Goal: Task Accomplishment & Management: Manage account settings

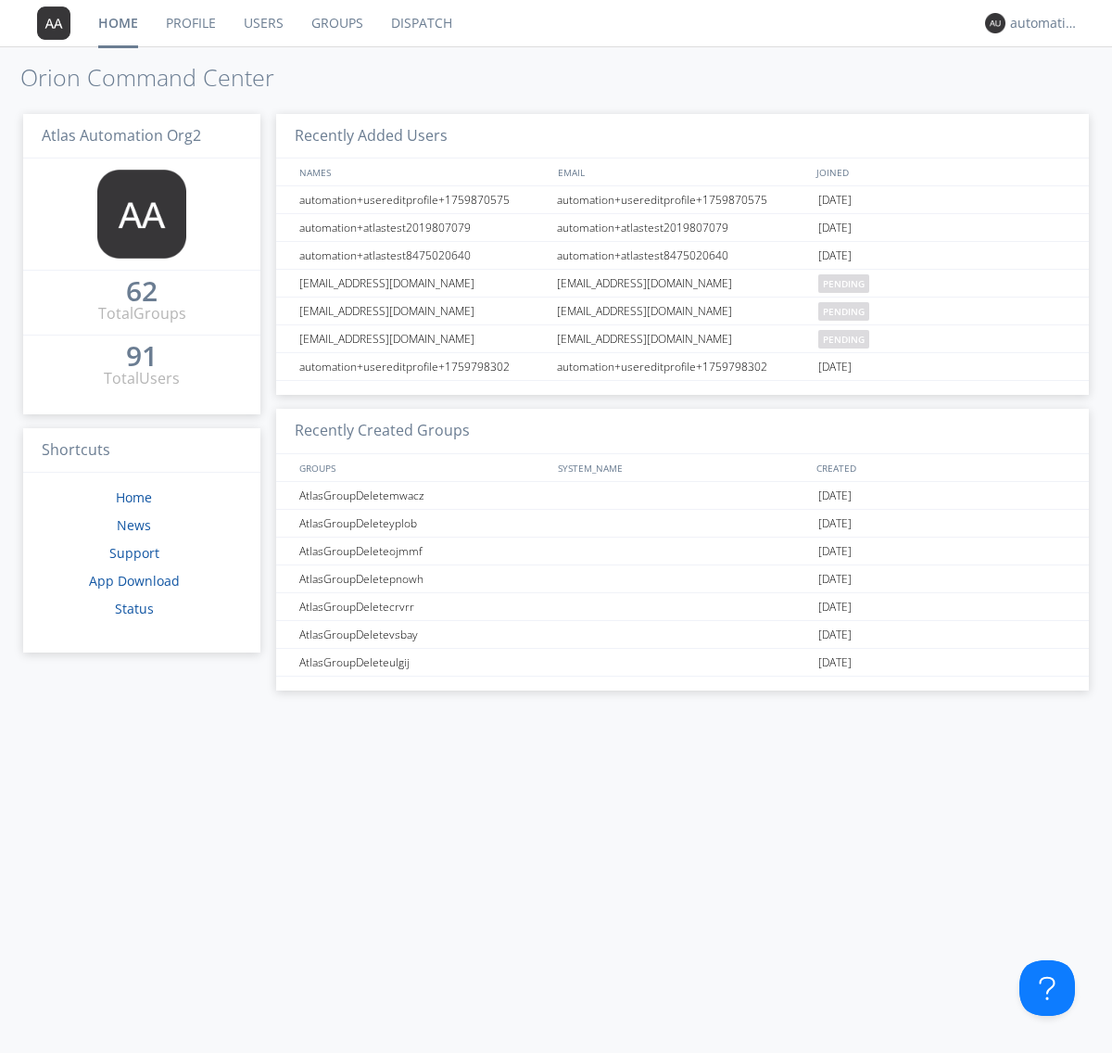
click at [420, 23] on link "Dispatch" at bounding box center [421, 23] width 89 height 46
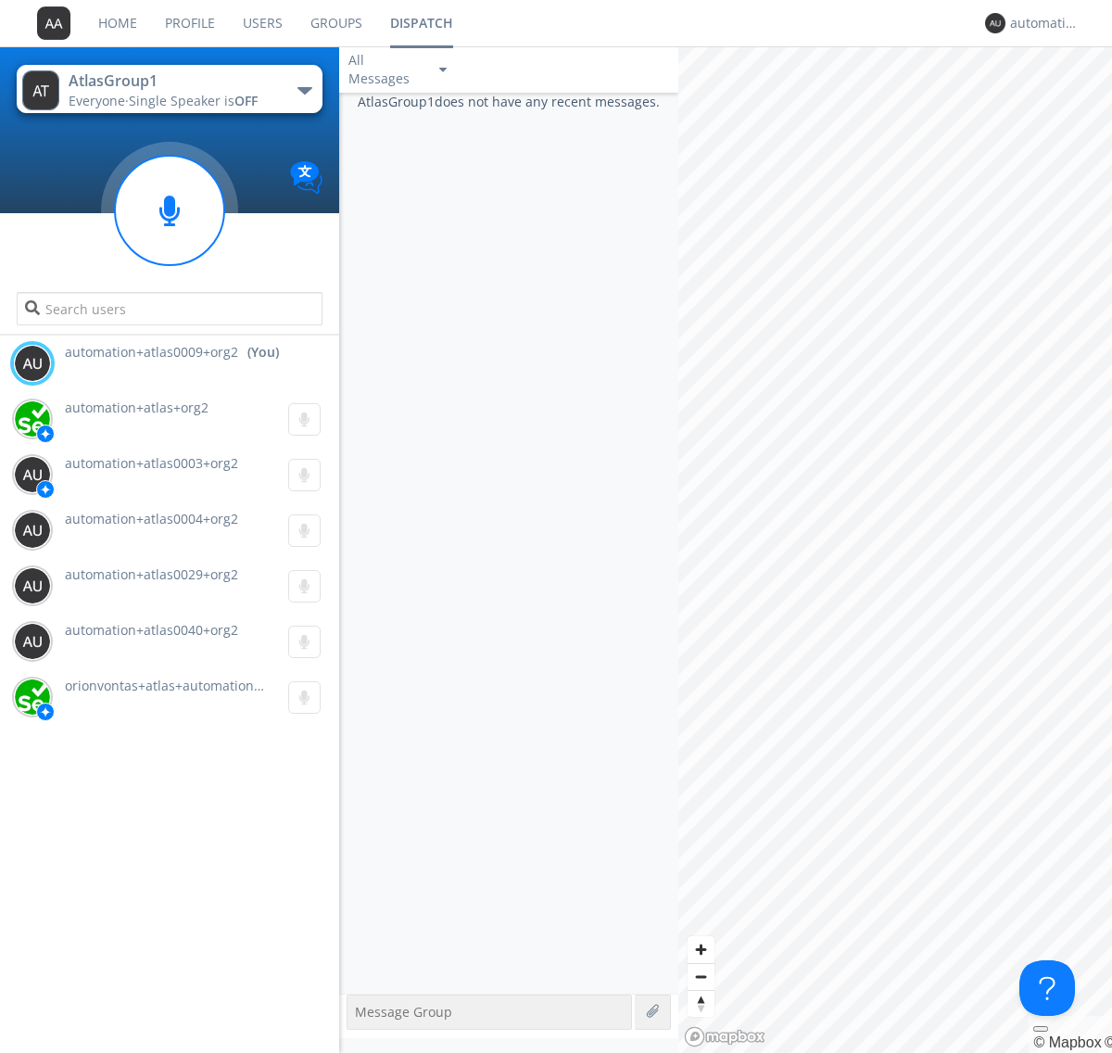
click at [304, 90] on div "button" at bounding box center [304, 90] width 15 height 7
click at [0, 0] on span "AtlasGroupDispatch5" at bounding box center [0, 0] width 0 height 0
click at [1040, 23] on div "automation+atlas0009+org2" at bounding box center [1044, 23] width 69 height 19
click at [1053, 97] on div "Log Out" at bounding box center [1053, 98] width 95 height 33
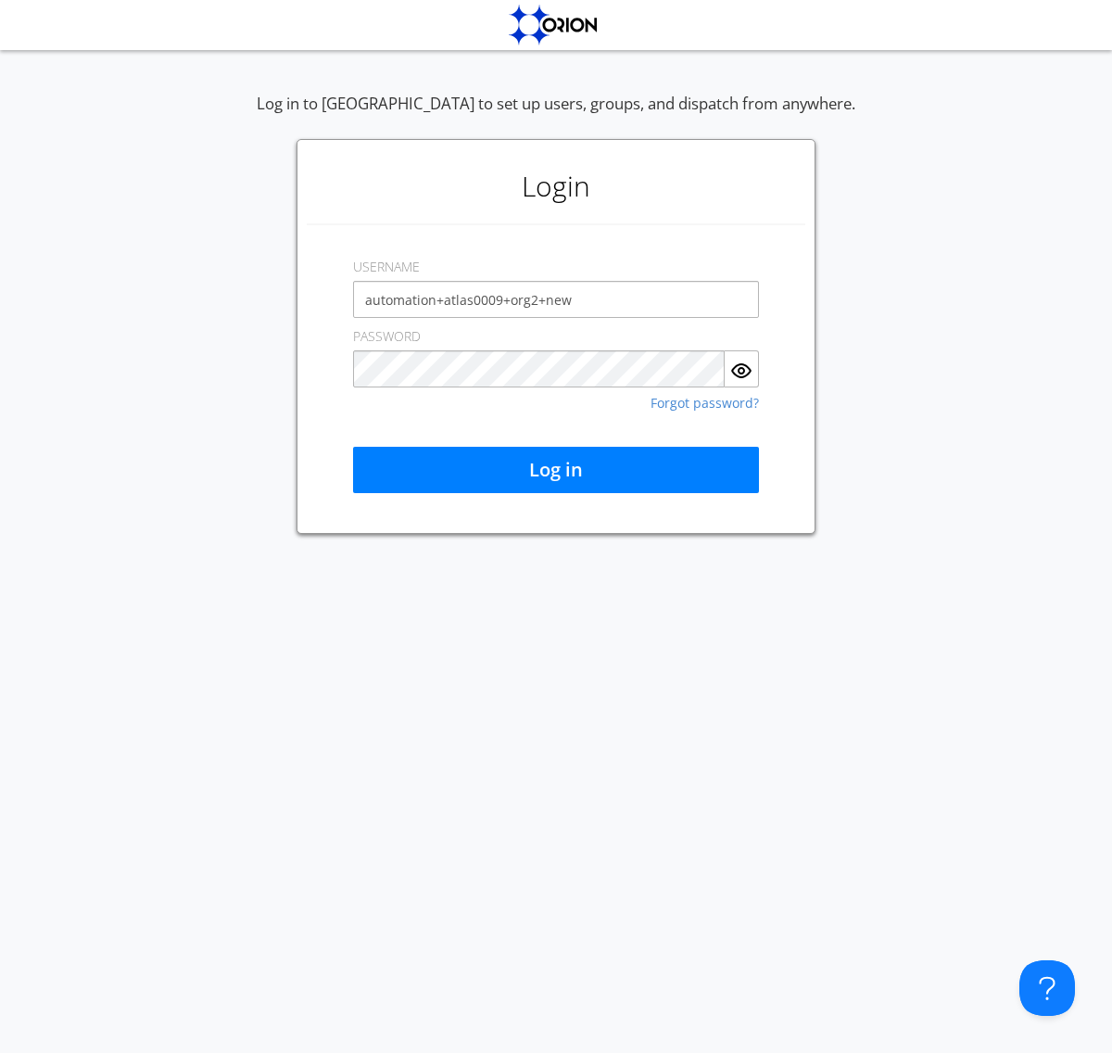
type input "automation+atlas0009+org2+new"
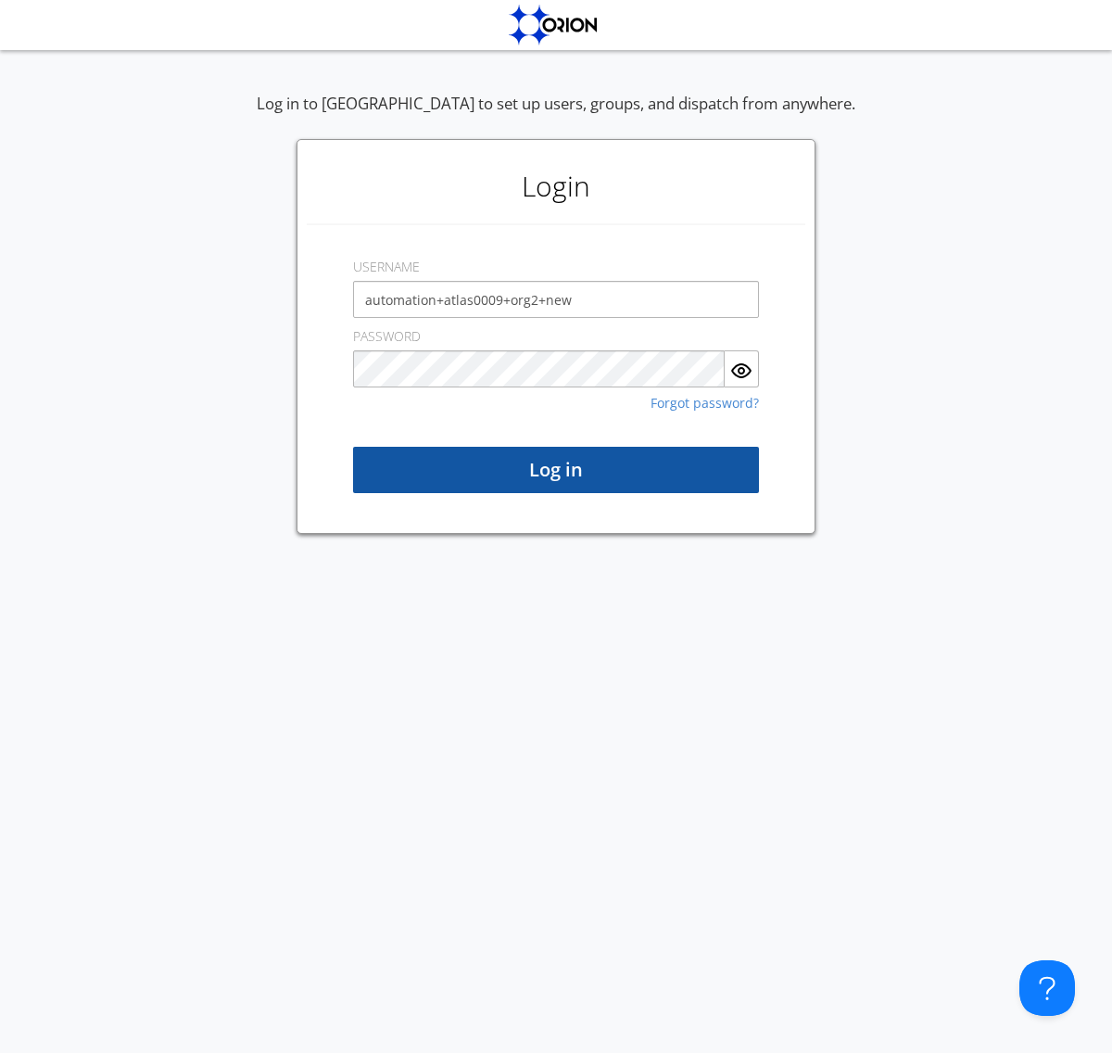
click at [556, 470] on button "Log in" at bounding box center [556, 470] width 406 height 46
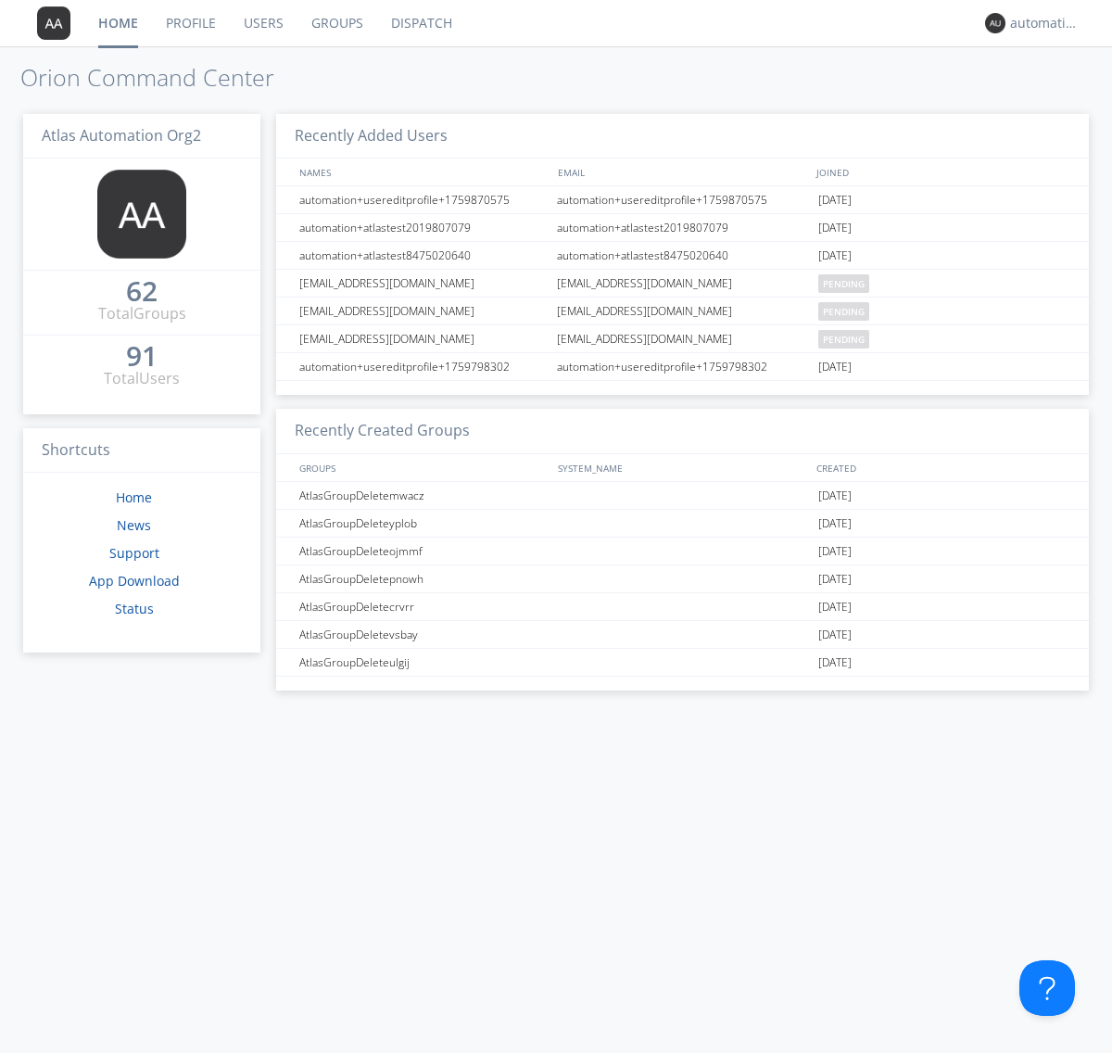
click at [420, 23] on link "Dispatch" at bounding box center [421, 23] width 89 height 46
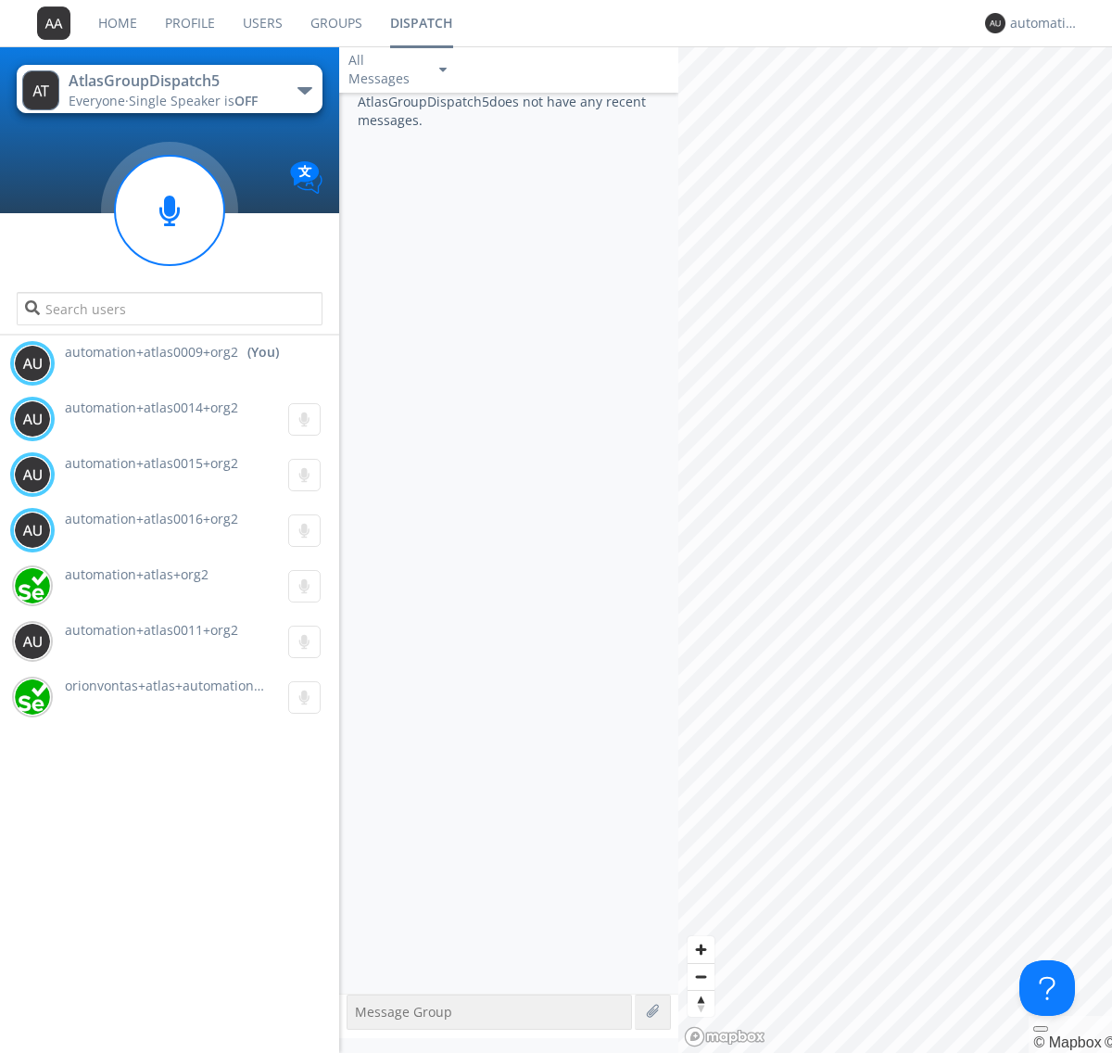
click at [304, 90] on div "button" at bounding box center [304, 90] width 15 height 7
click at [0, 0] on span "AtlasGroup1" at bounding box center [0, 0] width 0 height 0
click at [1040, 23] on div "automation+atlas0009+org2" at bounding box center [1044, 23] width 69 height 19
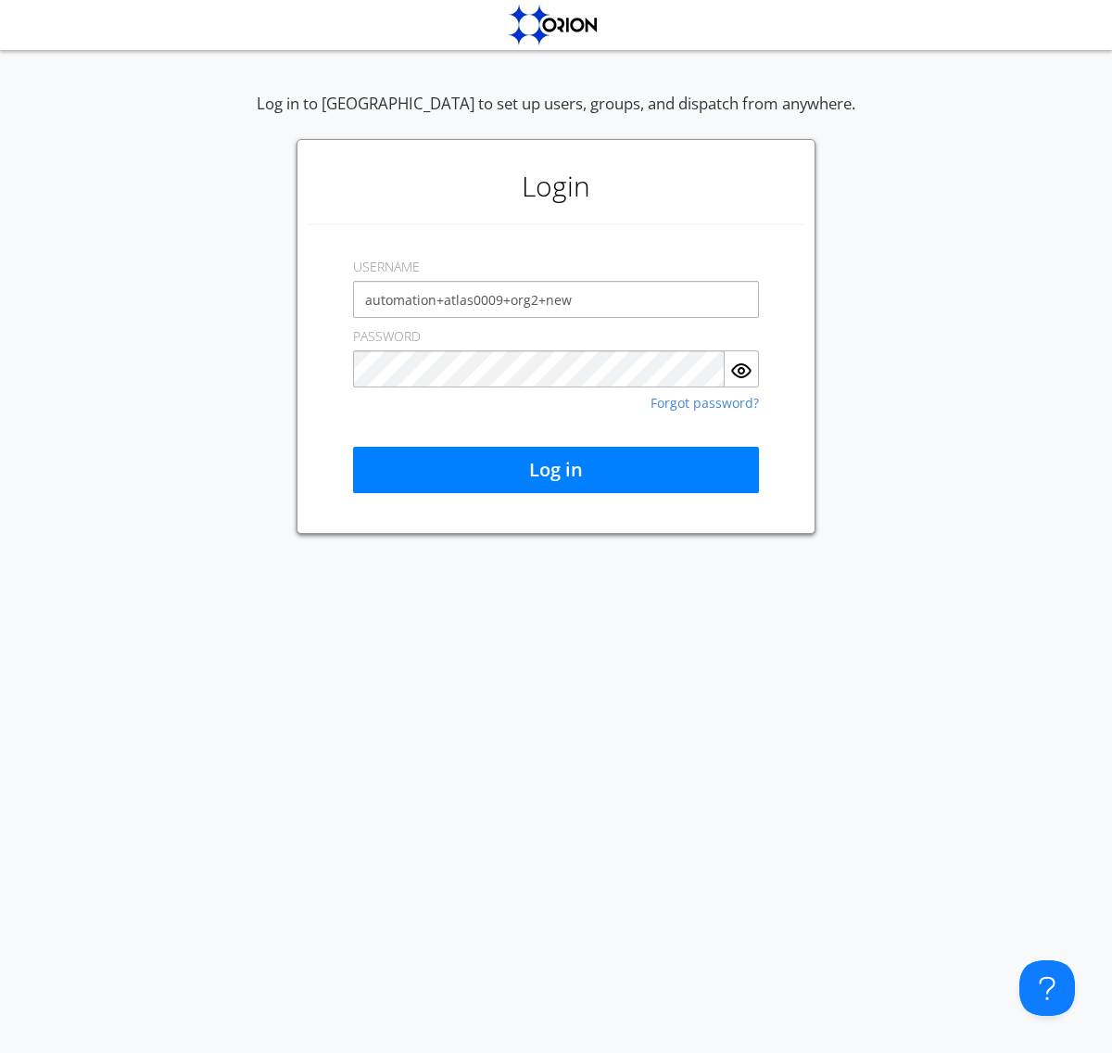
type input "automation+atlas0009+org2+new"
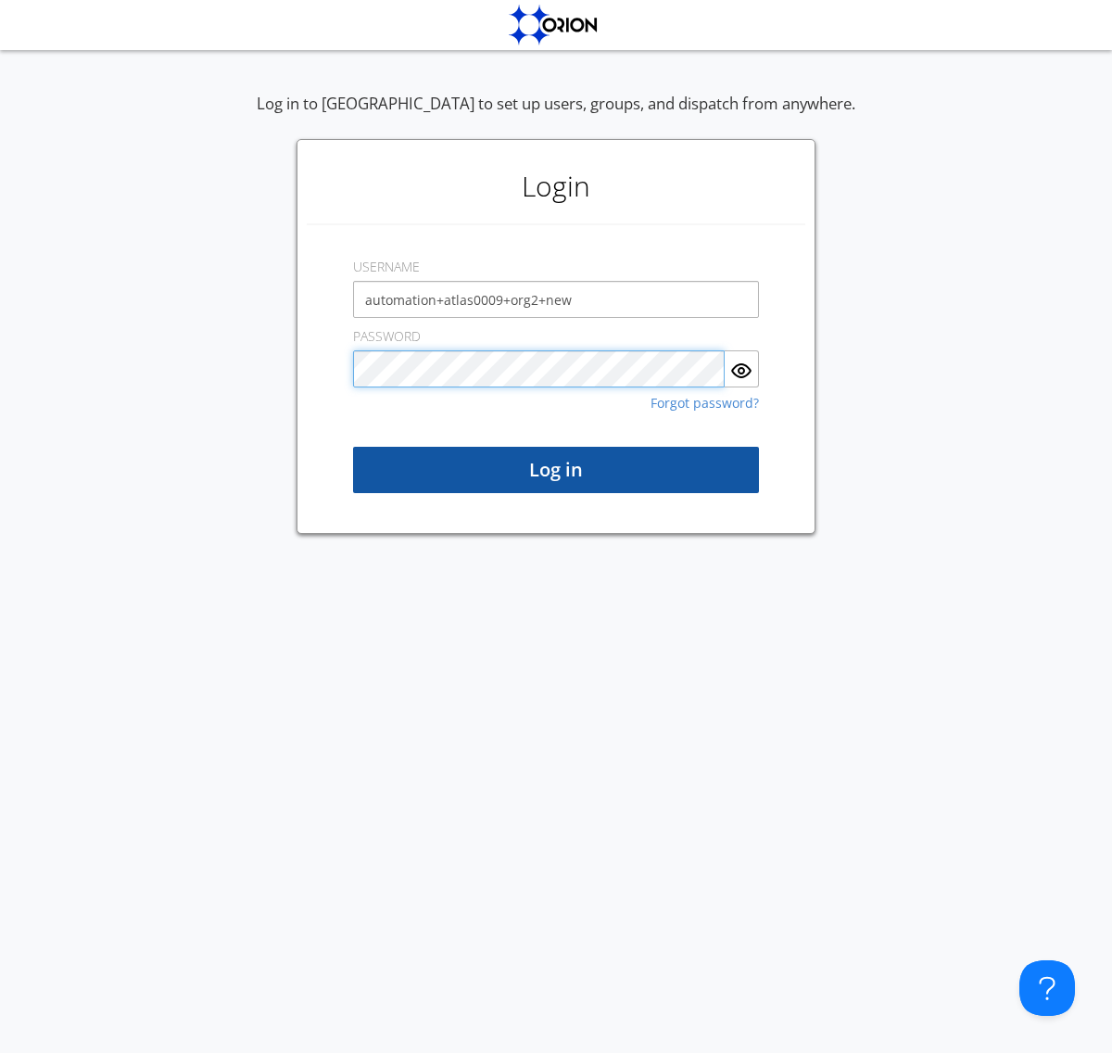
click at [556, 470] on button "Log in" at bounding box center [556, 470] width 406 height 46
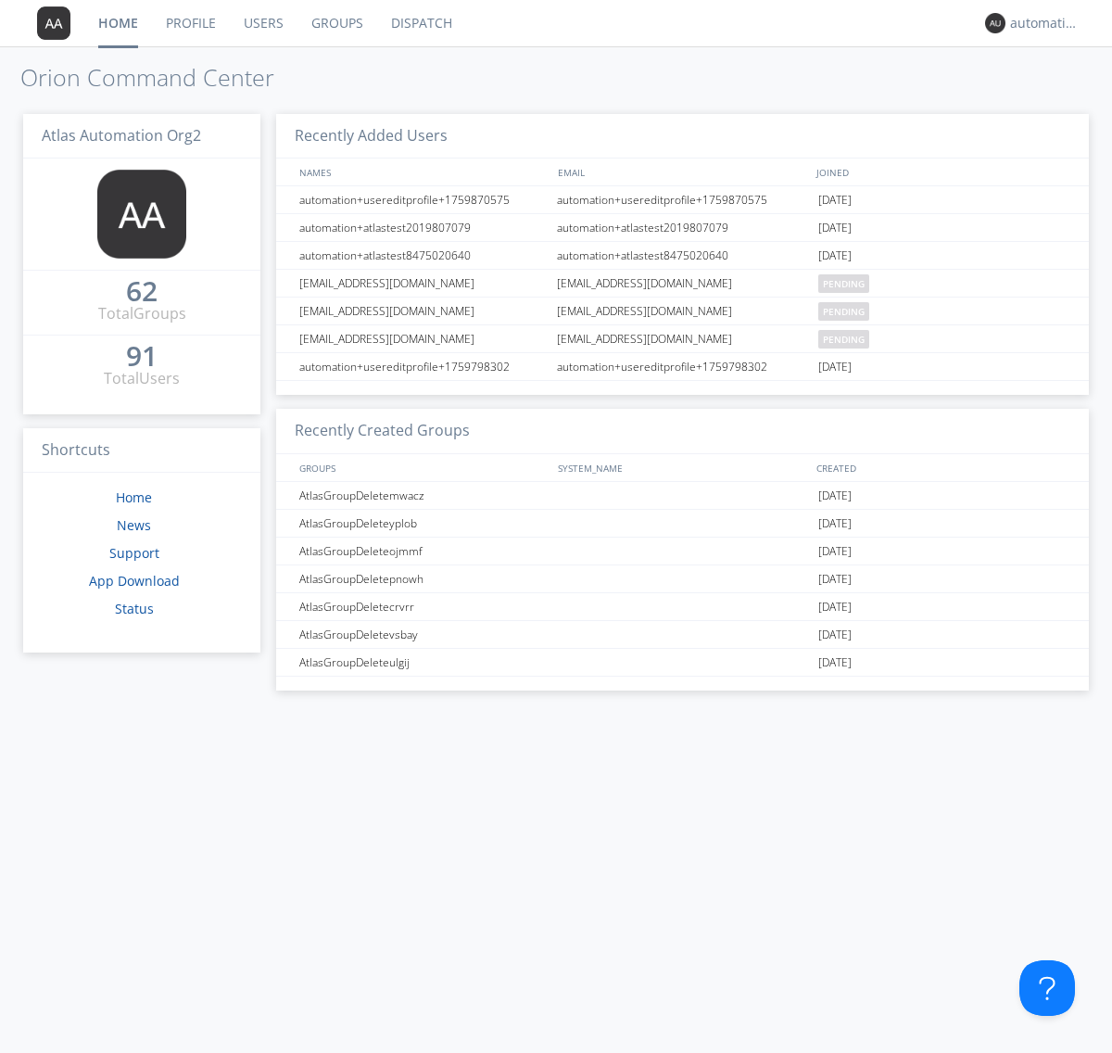
click at [420, 23] on link "Dispatch" at bounding box center [421, 23] width 89 height 46
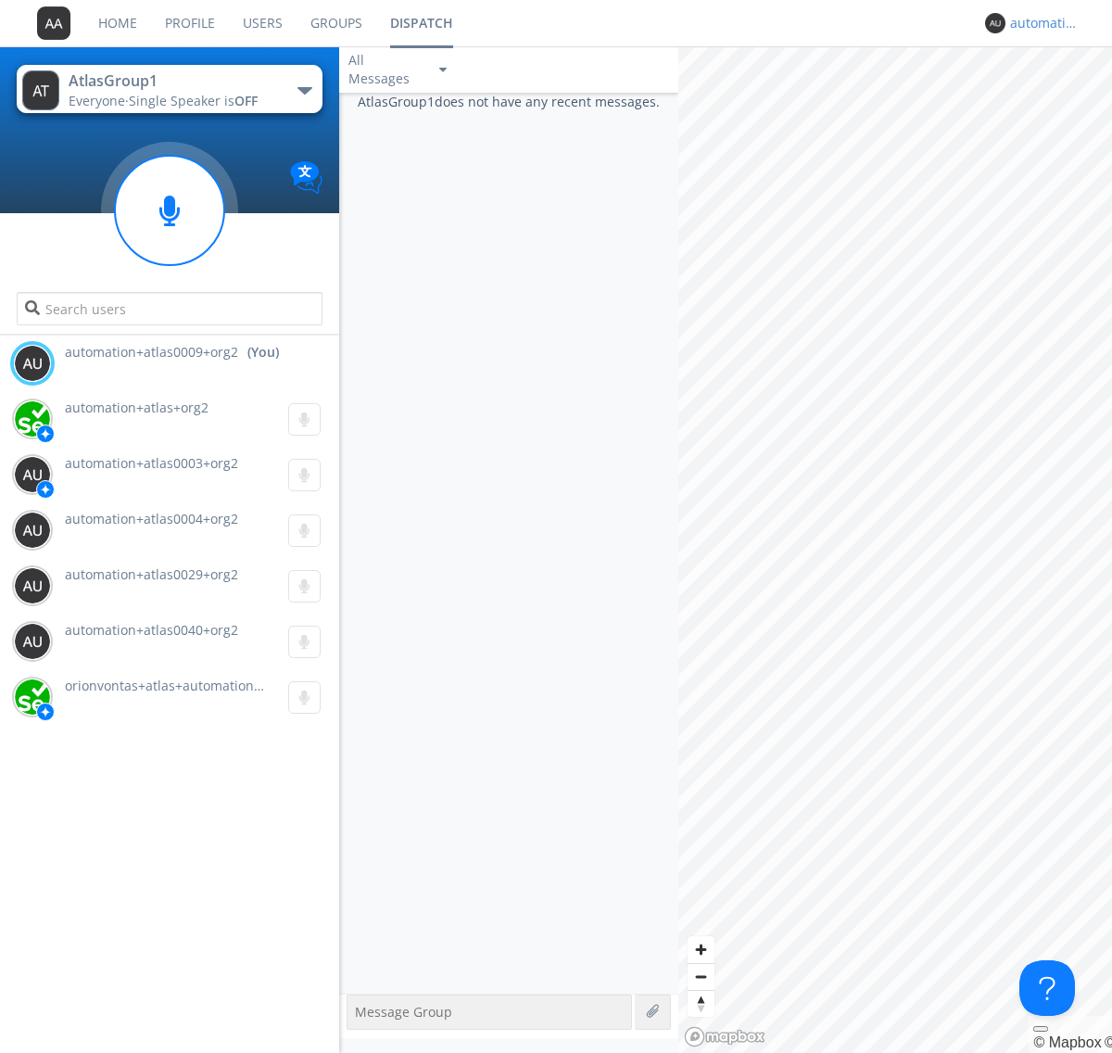
click at [1040, 23] on div "automation+atlas0009+org2" at bounding box center [1044, 23] width 69 height 19
